Goal: Task Accomplishment & Management: Manage account settings

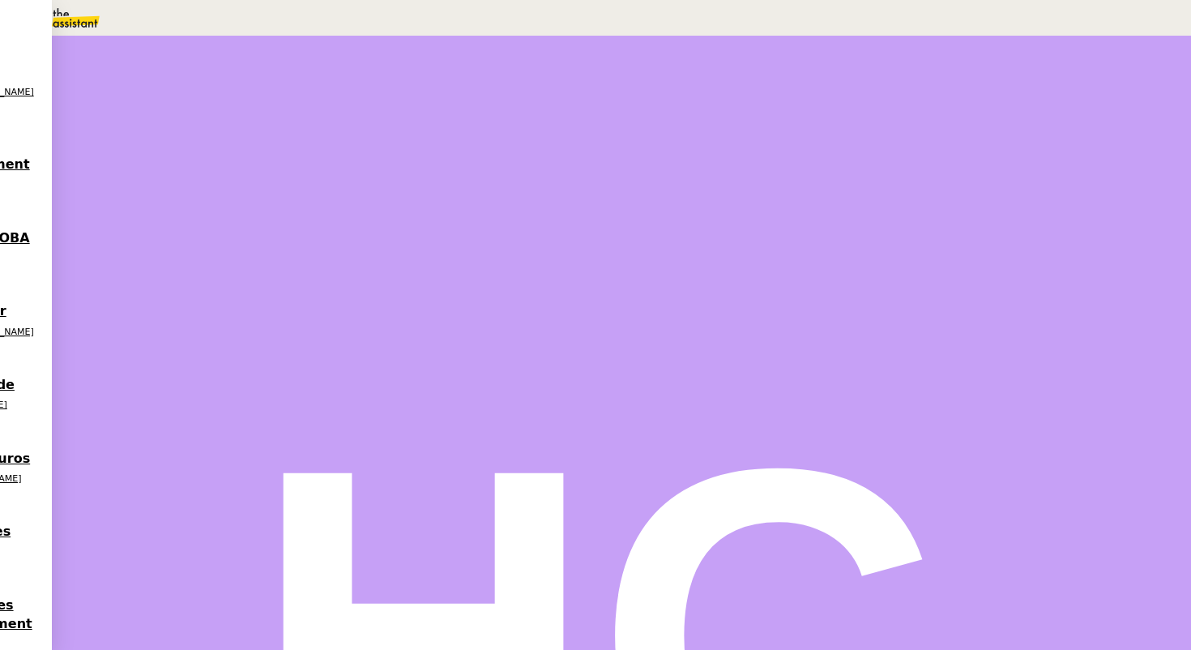
click at [622, 188] on span "Tâche" at bounding box center [637, 194] width 30 height 12
click at [331, 19] on div "CTA 29/08 09h30" at bounding box center [165, 9] width 331 height 19
type input "CTA 29/08 09h30"
click at [887, 329] on span "Sauver" at bounding box center [870, 323] width 34 height 12
click at [206, 275] on div at bounding box center [189, 275] width 32 height 0
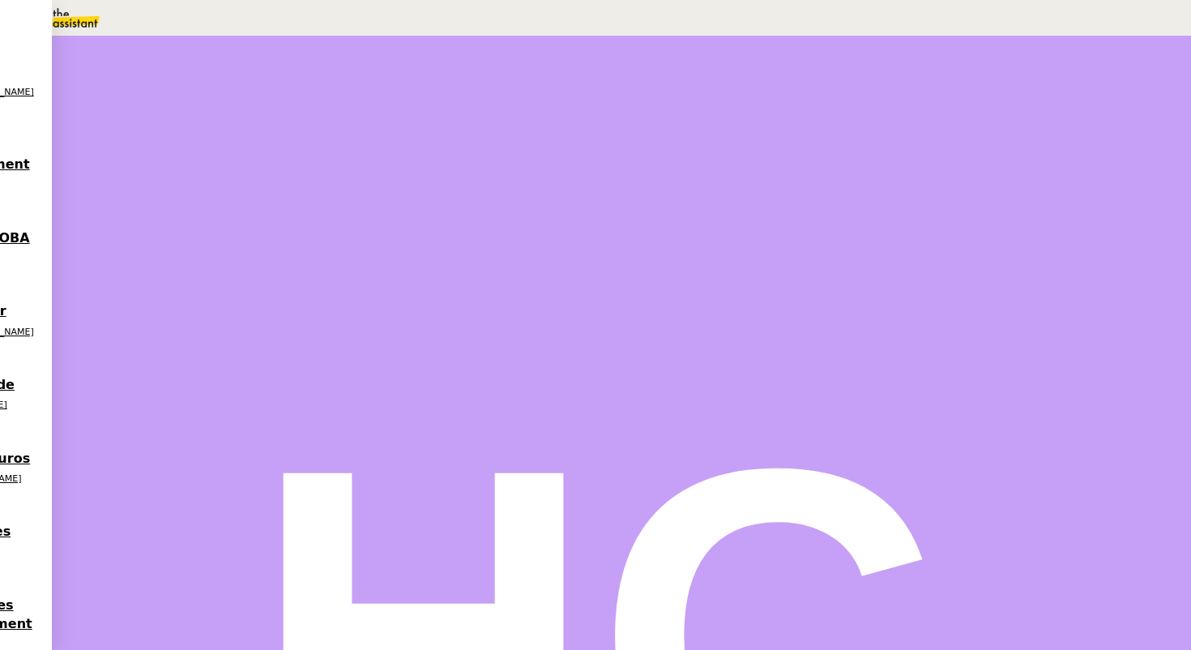
scroll to position [216, 0]
drag, startPoint x: 268, startPoint y: 507, endPoint x: 229, endPoint y: 442, distance: 75.6
copy div "Patrick, Les CTA sont faits. Merci,"
click at [233, 557] on span "Répondre" at bounding box center [210, 563] width 48 height 12
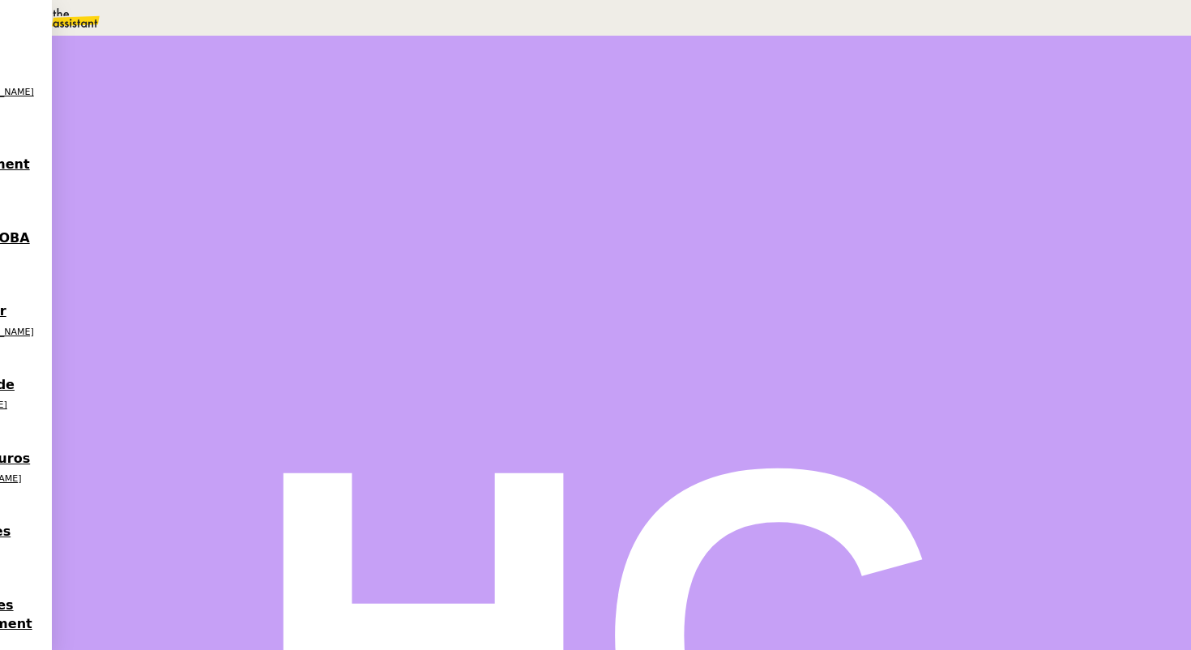
click at [238, 275] on div at bounding box center [205, 275] width 65 height 0
click at [229, 280] on icon at bounding box center [222, 273] width 13 height 13
click at [226, 100] on span "Statut" at bounding box center [211, 105] width 30 height 11
click at [300, 122] on span "Une action est programmée dans le futur." at bounding box center [206, 116] width 186 height 11
click at [938, 294] on div "29" at bounding box center [930, 285] width 15 height 19
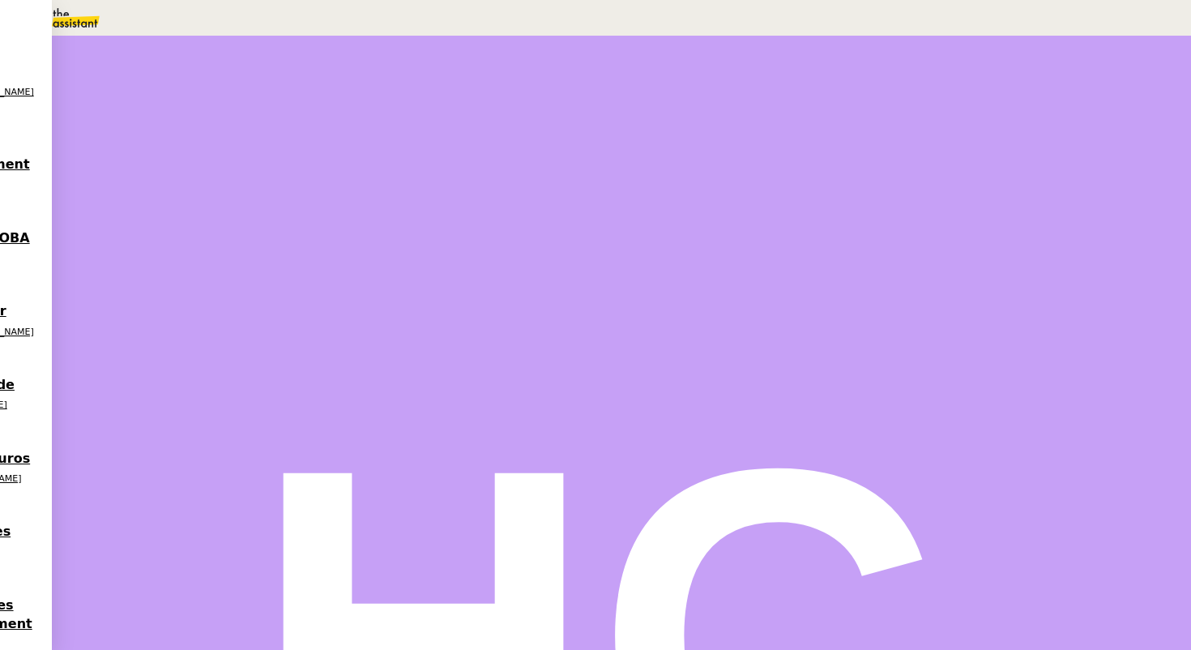
click at [888, 351] on input "text" at bounding box center [885, 344] width 75 height 14
click at [896, 254] on div "12" at bounding box center [611, 245] width 1159 height 19
click at [937, 474] on div "00" at bounding box center [611, 483] width 1159 height 19
type input "12:00"
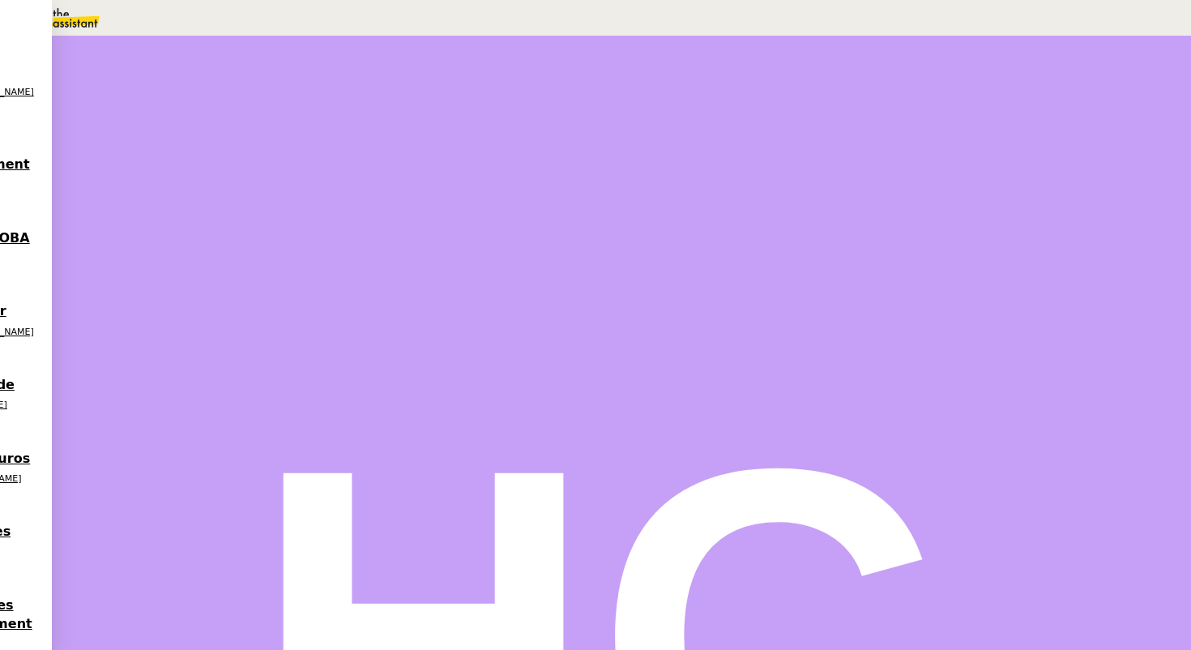
click at [887, 397] on span "Sauver" at bounding box center [870, 391] width 34 height 12
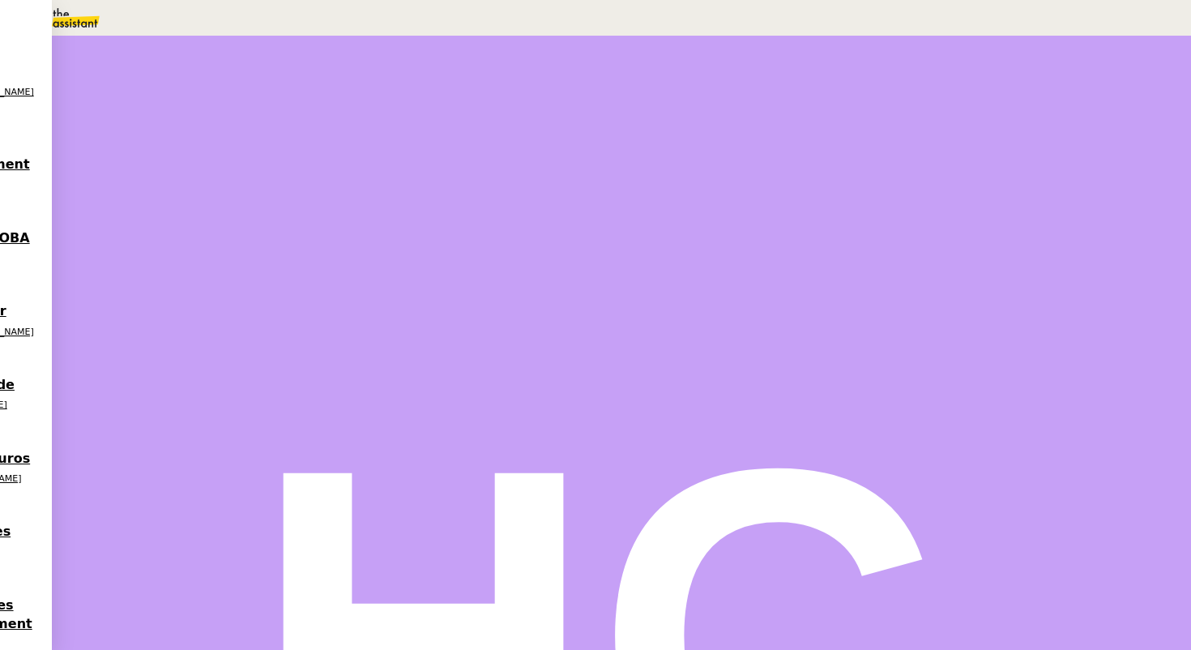
click at [612, 190] on icon at bounding box center [617, 191] width 11 height 11
type input "Traitement des courriers reçus"
click at [891, 330] on button "Sauver" at bounding box center [870, 323] width 44 height 14
click at [206, 275] on div at bounding box center [189, 275] width 32 height 0
click at [238, 275] on div at bounding box center [205, 275] width 65 height 0
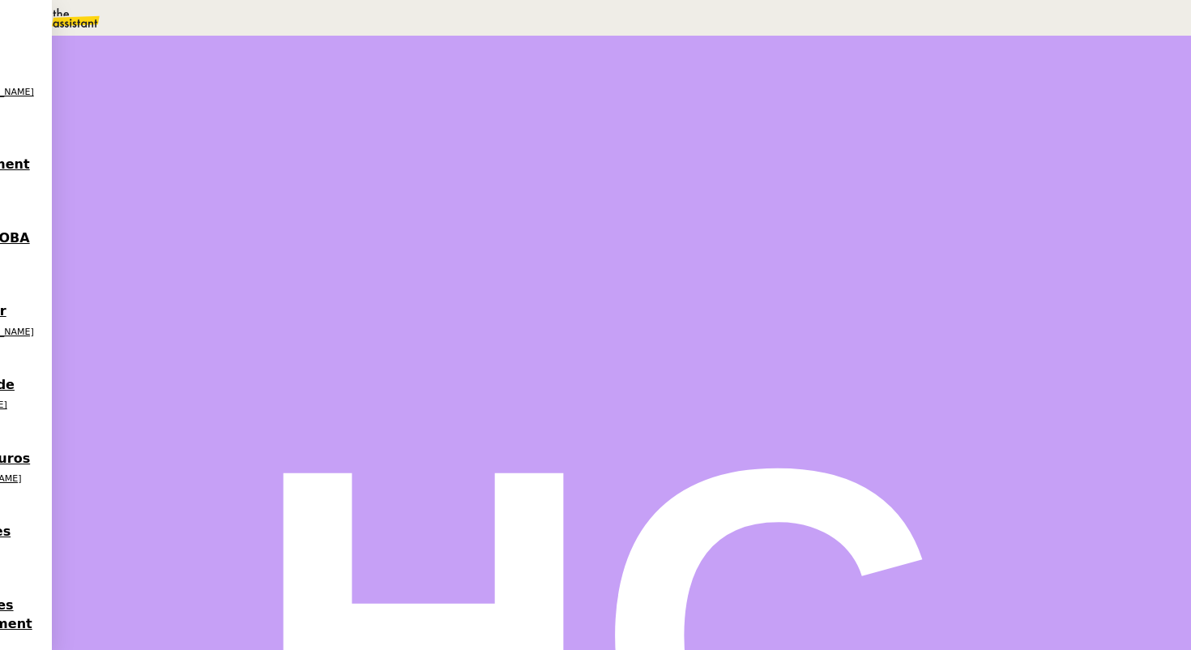
click at [238, 275] on button at bounding box center [222, 275] width 32 height 0
click at [226, 85] on span "Statut" at bounding box center [211, 90] width 30 height 11
click at [90, 45] on span "Terminé" at bounding box center [64, 38] width 51 height 13
click at [887, 159] on span "Sauver" at bounding box center [870, 153] width 34 height 12
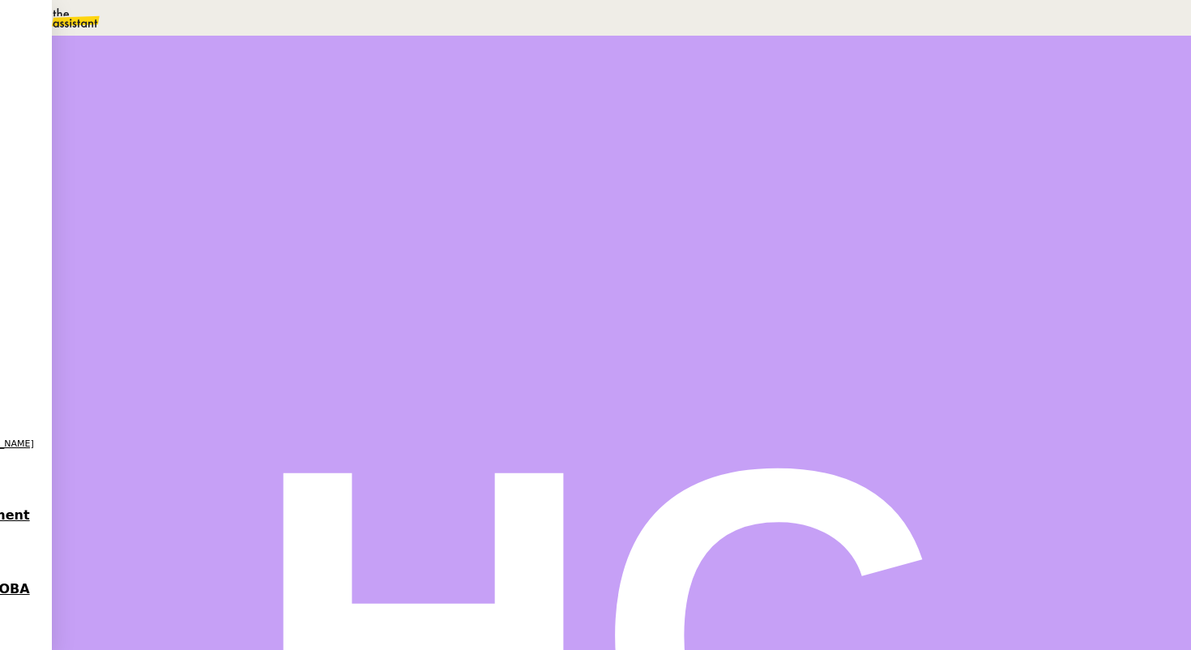
click at [295, 396] on div "Traitement des courriers reçus 1 min false par Hannah C. il y a 3 minutes" at bounding box center [621, 437] width 896 height 178
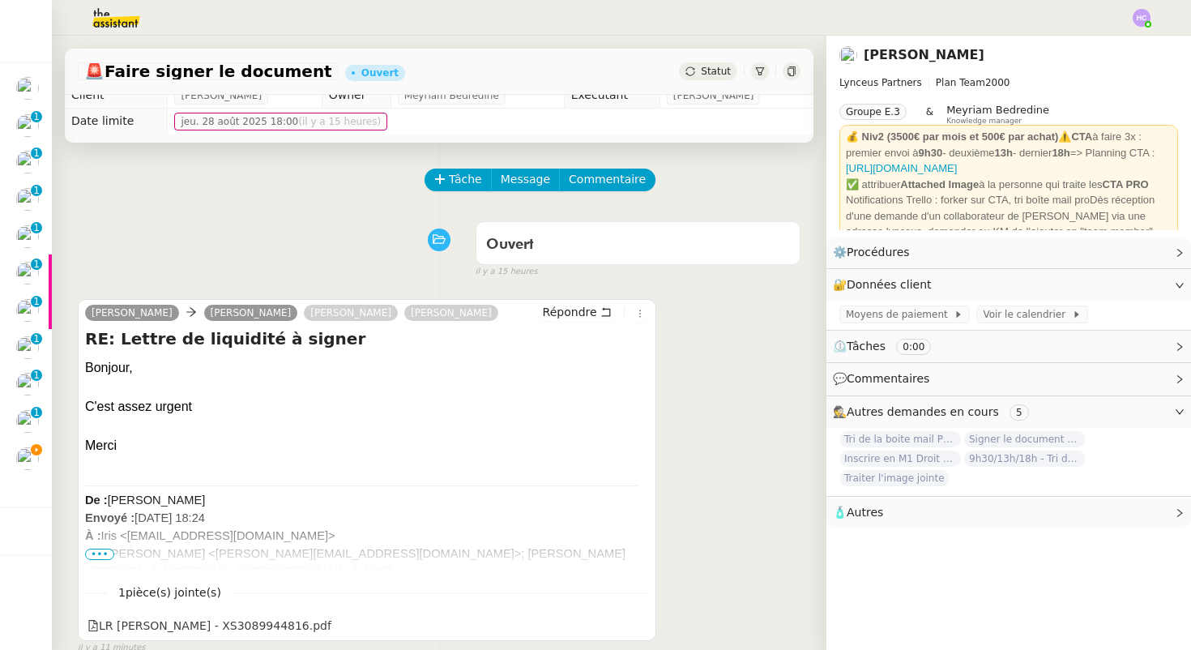
scroll to position [24, 0]
